Goal: Task Accomplishment & Management: Use online tool/utility

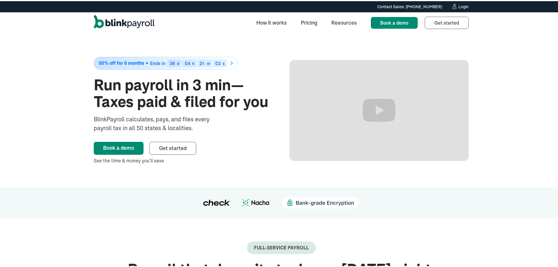
click at [462, 5] on div "Login" at bounding box center [463, 6] width 10 height 4
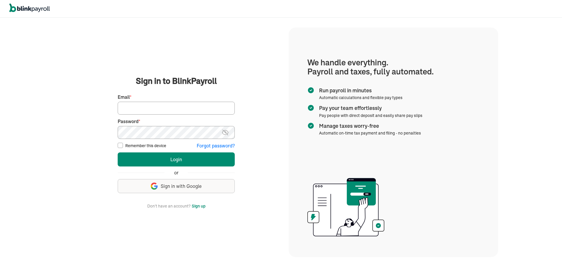
click at [183, 183] on span "Sign in with Google" at bounding box center [181, 186] width 41 height 7
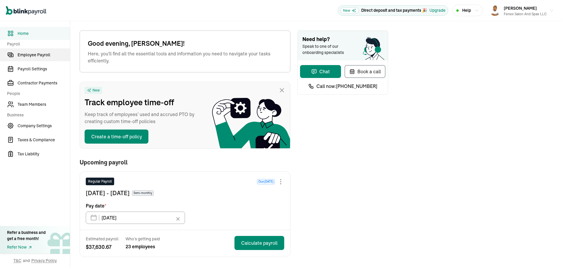
click at [47, 56] on span "Employee Payroll" at bounding box center [44, 55] width 52 height 6
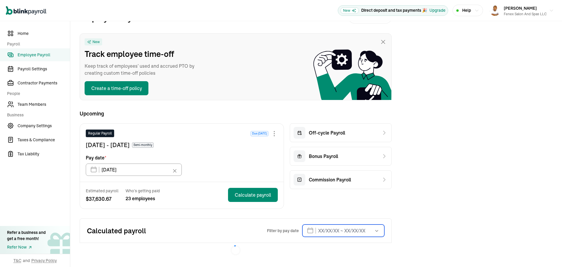
click at [329, 231] on input "text" at bounding box center [343, 230] width 82 height 12
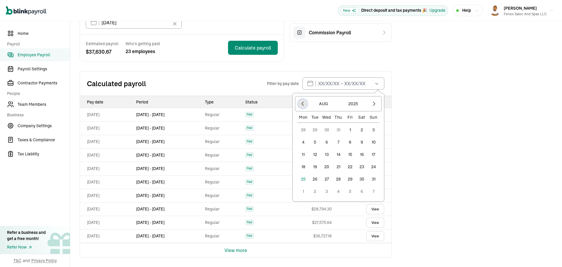
click at [303, 102] on icon "button" at bounding box center [303, 104] width 6 height 6
click at [316, 132] on button "1" at bounding box center [315, 130] width 12 height 12
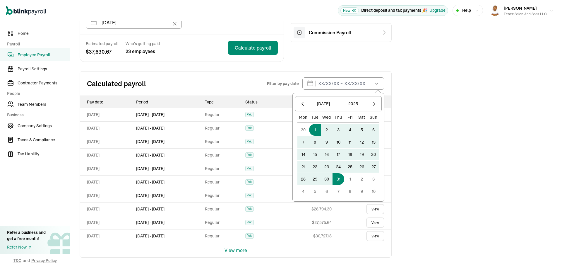
click at [336, 180] on button "31" at bounding box center [339, 179] width 12 height 12
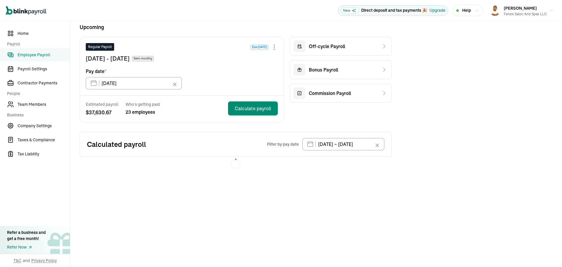
type input "[DATE] ~ [DATE]"
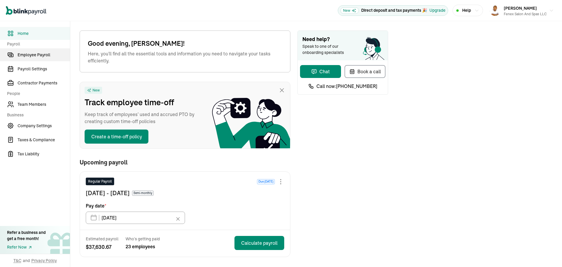
click at [47, 56] on span "Employee Payroll" at bounding box center [44, 55] width 52 height 6
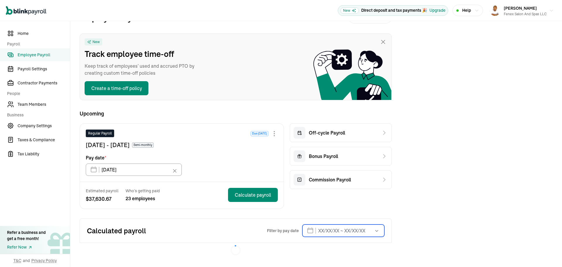
click at [329, 231] on input "text" at bounding box center [343, 230] width 82 height 12
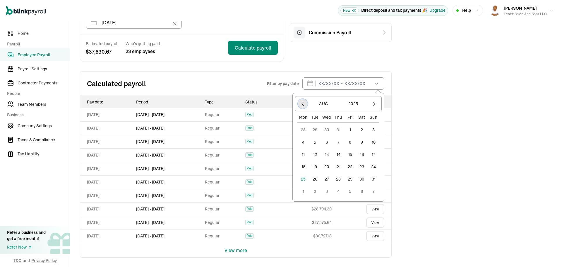
click at [303, 102] on icon "button" at bounding box center [303, 104] width 6 height 6
click at [316, 132] on button "1" at bounding box center [315, 130] width 12 height 12
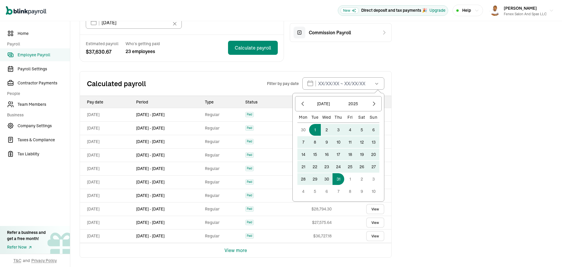
click at [336, 180] on button "31" at bounding box center [339, 179] width 12 height 12
type input "[DATE] ~ [DATE]"
